Goal: Information Seeking & Learning: Learn about a topic

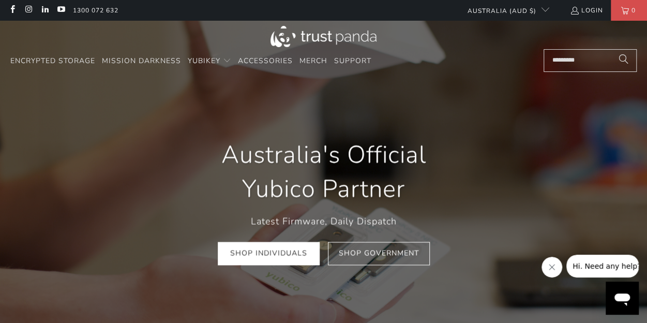
click at [576, 61] on input "Search..." at bounding box center [589, 60] width 93 height 23
type input "***"
click at [611, 49] on button "Search" at bounding box center [624, 60] width 26 height 23
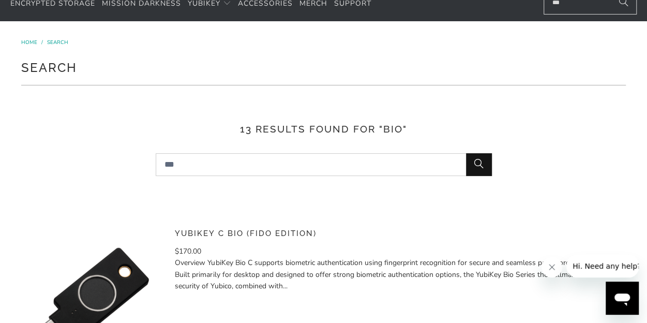
scroll to position [155, 0]
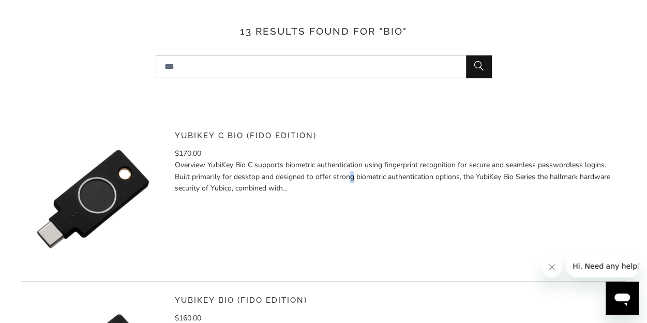
click at [249, 176] on p "Overview YubiKey Bio C supports biometric authentication using fingerprint reco…" at bounding box center [396, 176] width 443 height 35
click at [215, 133] on link "YubiKey C Bio (FIDO Edition)" at bounding box center [245, 135] width 141 height 9
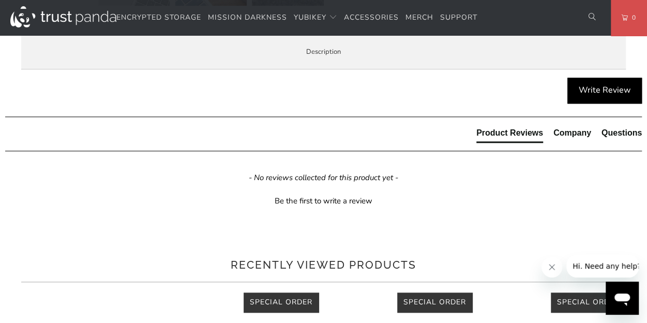
scroll to position [569, 0]
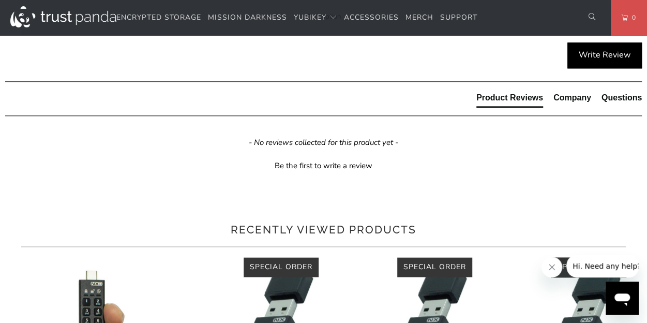
click at [0, 0] on span "Specifications" at bounding box center [0, 0] width 0 height 0
click at [0, 0] on span "Overview" at bounding box center [0, 0] width 0 height 0
drag, startPoint x: 46, startPoint y: 80, endPoint x: 292, endPoint y: 236, distance: 291.2
click at [0, 0] on div "YubiKey Bio C supports biometric authentication using fingerprint recognition f…" at bounding box center [0, 0] width 0 height 0
copy div "YubiKey Bio C supports biometric authentication using fingerprint recognition f…"
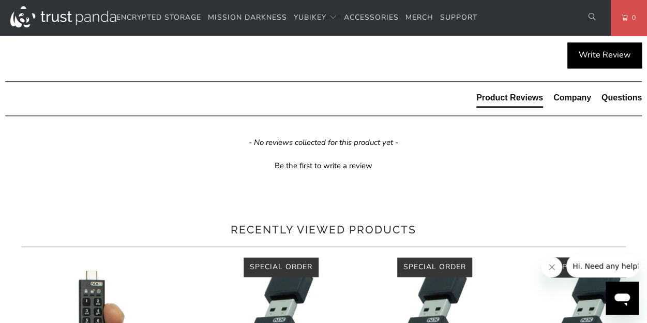
click at [0, 0] on p "BUILT FOR BUSINESS - Supports a range of business scenarios including privilege…" at bounding box center [0, 0] width 0 height 0
click at [0, 0] on span "Specifications" at bounding box center [0, 0] width 0 height 0
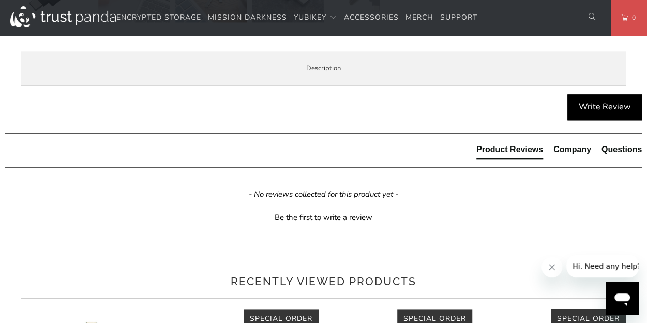
scroll to position [517, 0]
click at [0, 0] on span "Overview" at bounding box center [0, 0] width 0 height 0
click at [0, 0] on span "Specifications" at bounding box center [0, 0] width 0 height 0
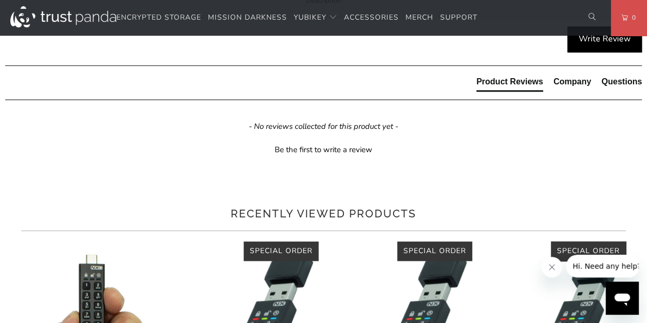
scroll to position [569, 0]
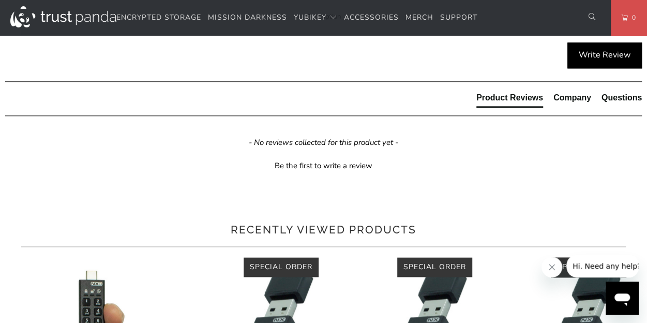
click at [0, 0] on span "Enterprise and Government" at bounding box center [0, 0] width 0 height 0
click at [0, 0] on span "Local Service & Support" at bounding box center [0, 0] width 0 height 0
click at [0, 0] on span "Enterprise and Government" at bounding box center [0, 0] width 0 height 0
click at [0, 0] on span "Specifications" at bounding box center [0, 0] width 0 height 0
click at [0, 0] on span "Overview" at bounding box center [0, 0] width 0 height 0
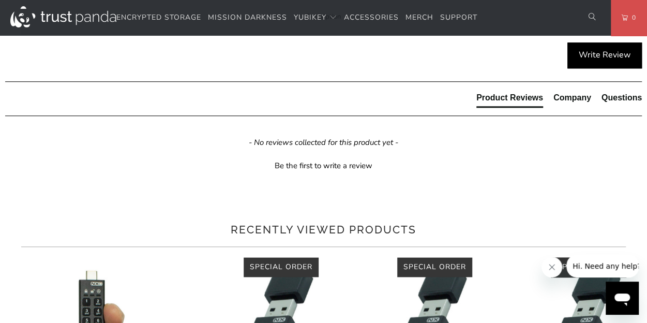
click at [0, 0] on span "Specifications" at bounding box center [0, 0] width 0 height 0
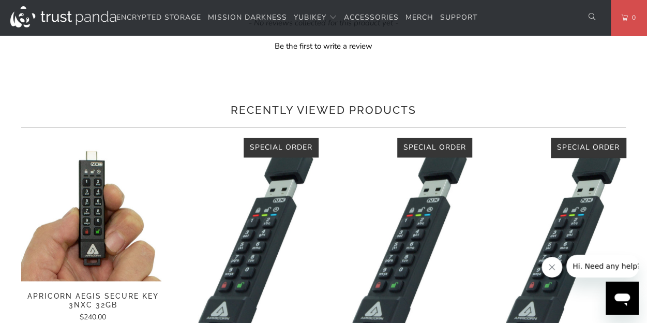
scroll to position [672, 0]
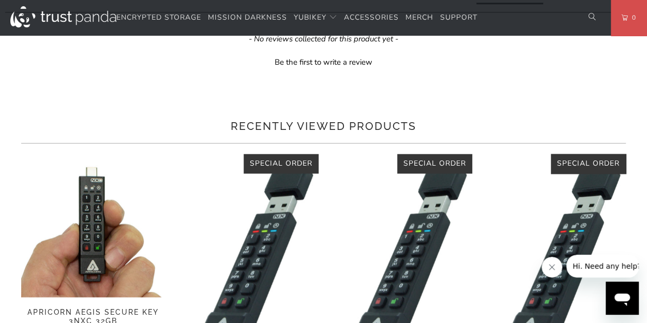
drag, startPoint x: 52, startPoint y: 90, endPoint x: 157, endPoint y: 89, distance: 105.0
click at [0, 0] on td "Productivity & Communication" at bounding box center [0, 0] width 0 height 0
copy strong "Productivity & Communication"
drag, startPoint x: 230, startPoint y: 176, endPoint x: 339, endPoint y: 176, distance: 109.1
click at [0, 0] on td "Dropbox, Google Drive, OneDrive" at bounding box center [0, 0] width 0 height 0
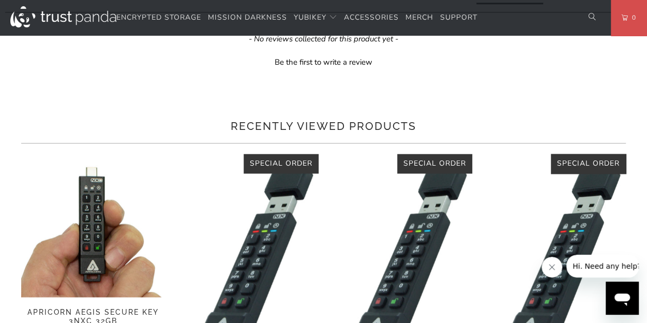
copy td "Dropbox, Google Drive, OneDrive"
click at [0, 0] on td "Facebook, Twitter, YouTube" at bounding box center [0, 0] width 0 height 0
drag, startPoint x: 323, startPoint y: 131, endPoint x: 231, endPoint y: 132, distance: 91.5
click at [0, 0] on td "Binance, Cointree and more" at bounding box center [0, 0] width 0 height 0
copy td "Binance, Cointree and more"
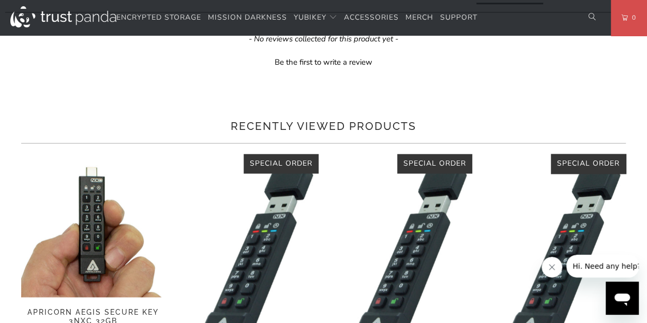
drag, startPoint x: 331, startPoint y: 111, endPoint x: 231, endPoint y: 111, distance: 99.8
click at [0, 0] on td "Bank of America, Vanguard US" at bounding box center [0, 0] width 0 height 0
copy td "Bank of America, Vanguard US"
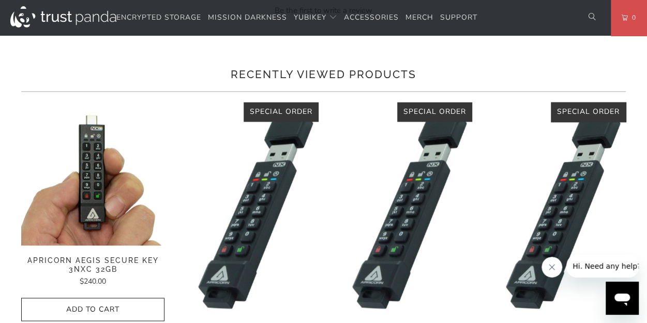
drag, startPoint x: 370, startPoint y: 103, endPoint x: 229, endPoint y: 103, distance: 141.7
click at [0, 0] on td "1Password, Keeper®, Bitwarden Premium" at bounding box center [0, 0] width 0 height 0
copy td "1Password, Keeper®, Bitwarden Premium"
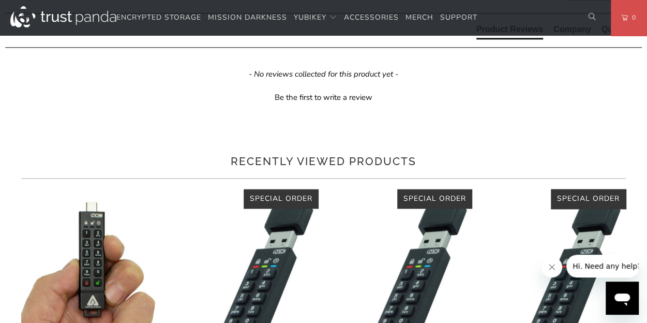
scroll to position [621, 0]
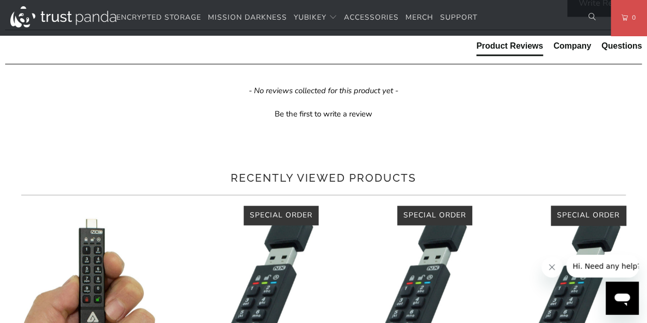
drag, startPoint x: 231, startPoint y: 271, endPoint x: 461, endPoint y: 267, distance: 230.1
click at [0, 0] on td "WebAuthn, FIDO2 CTAP1, FIDO2 CTAP2, Universal 2nd Factor (U2F)" at bounding box center [0, 0] width 0 height 0
copy td "WebAuthn, FIDO2 CTAP1, FIDO2 CTAP2, Universal 2nd Factor (U2F)"
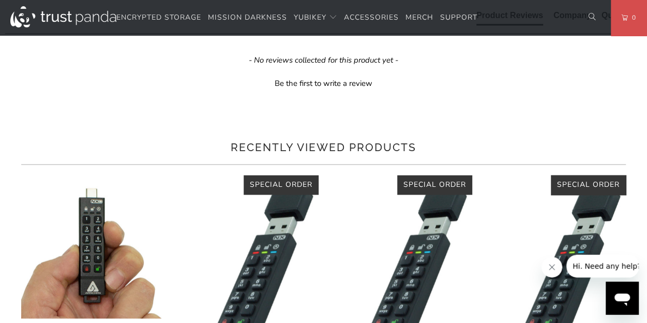
scroll to position [672, 0]
